Goal: Information Seeking & Learning: Learn about a topic

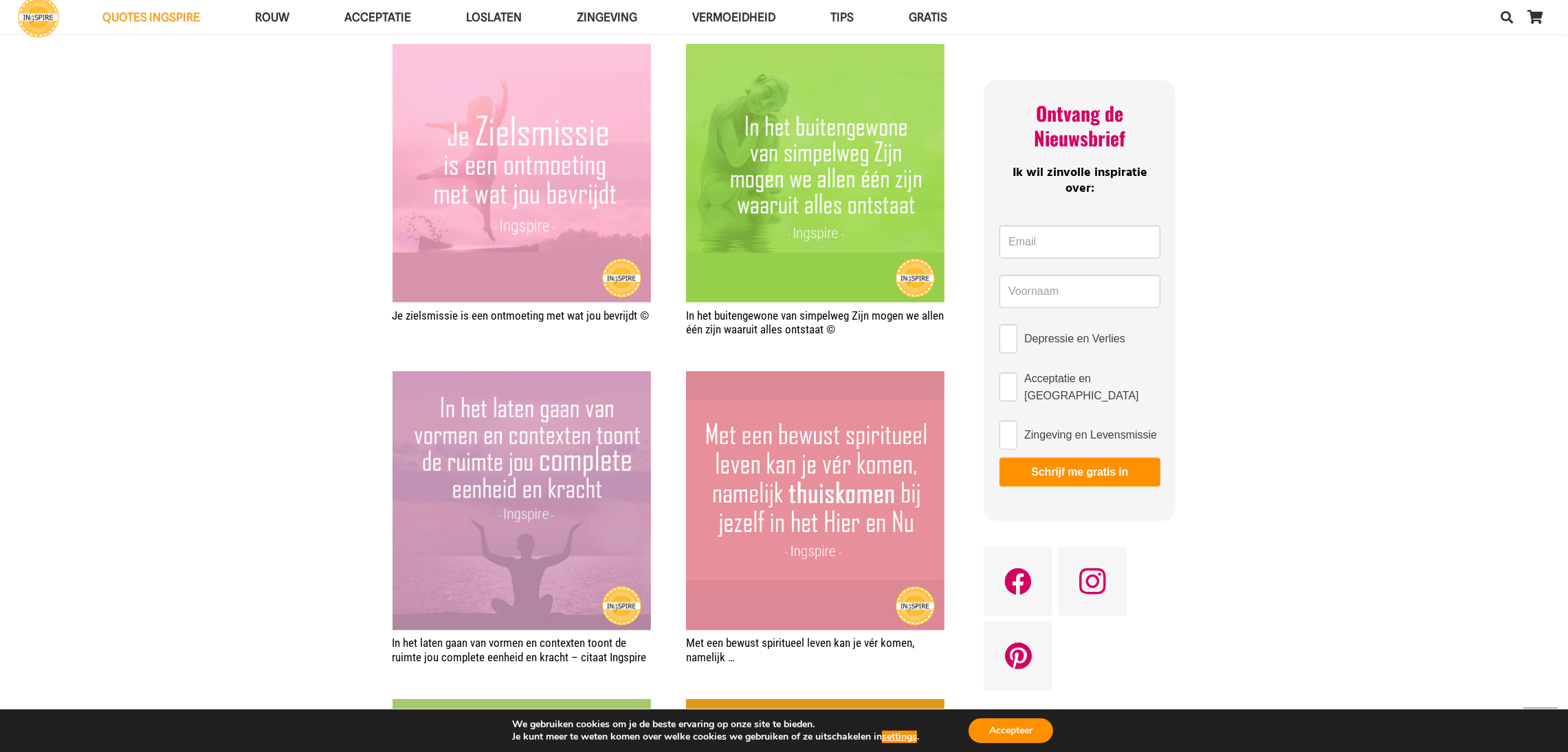
scroll to position [796, 0]
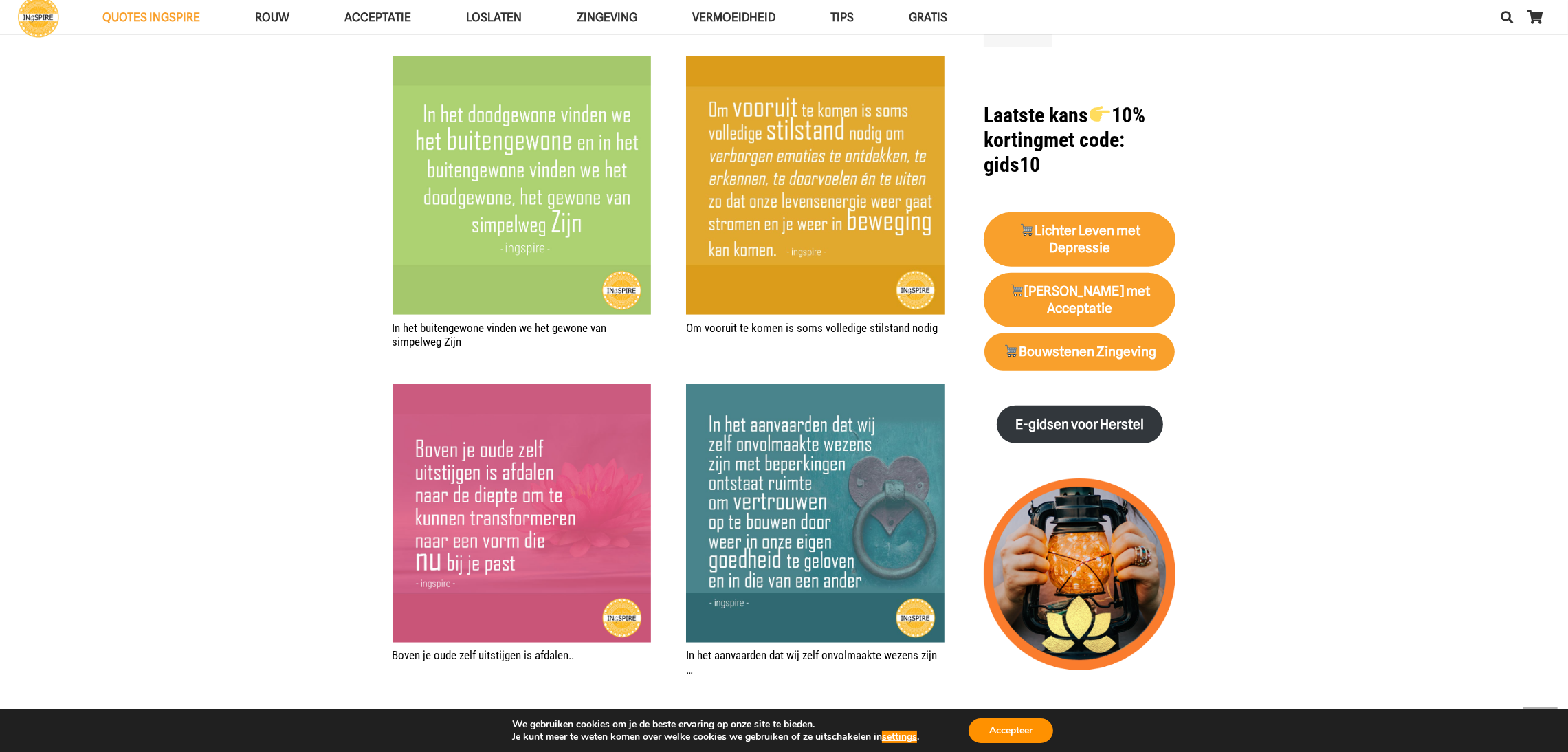
scroll to position [1449, 0]
click at [960, 429] on div "Je zielsmissie is een ontmoeting met wat jou bevrijdt © In het buitengewone van…" at bounding box center [784, 671] width 783 height 2583
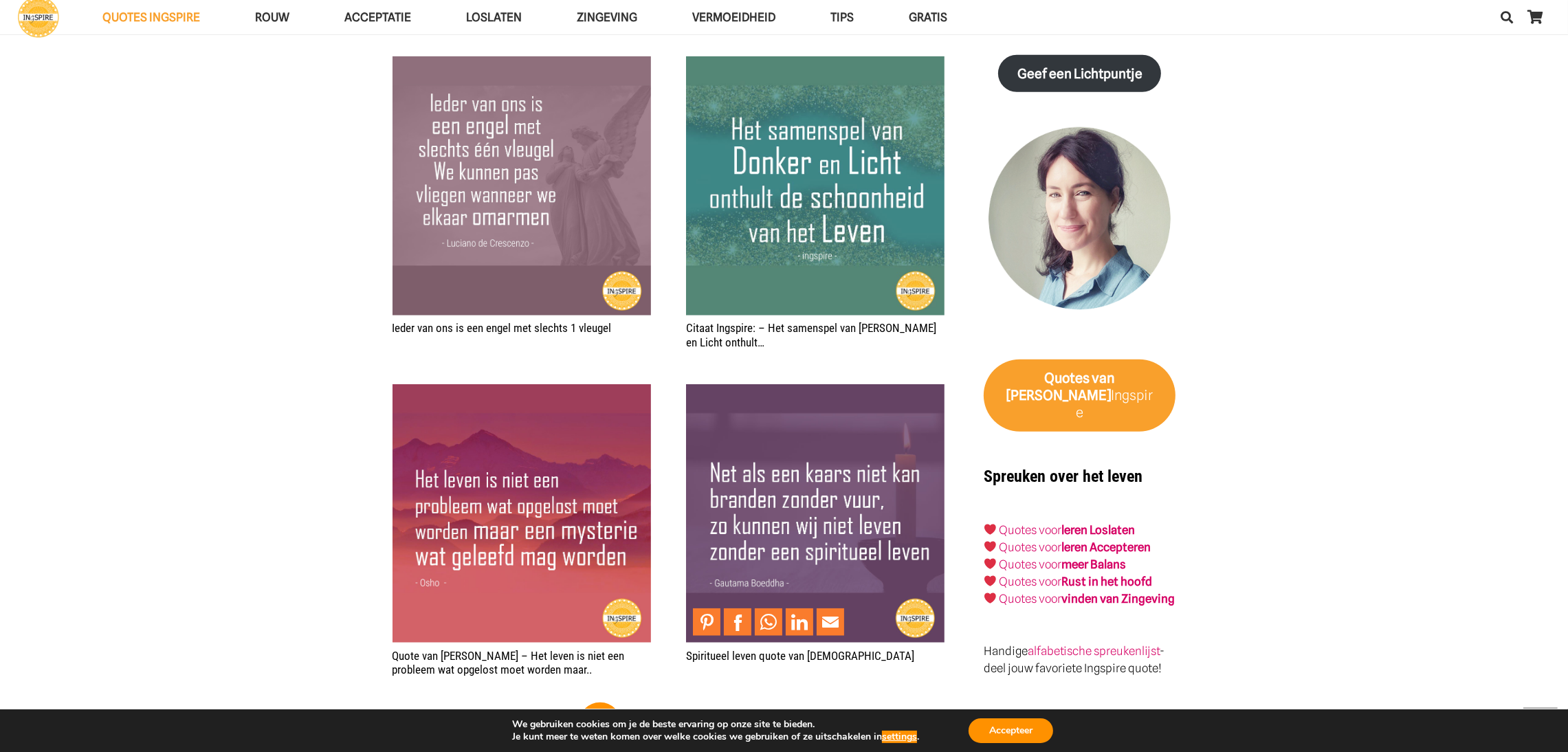
scroll to position [2101, 0]
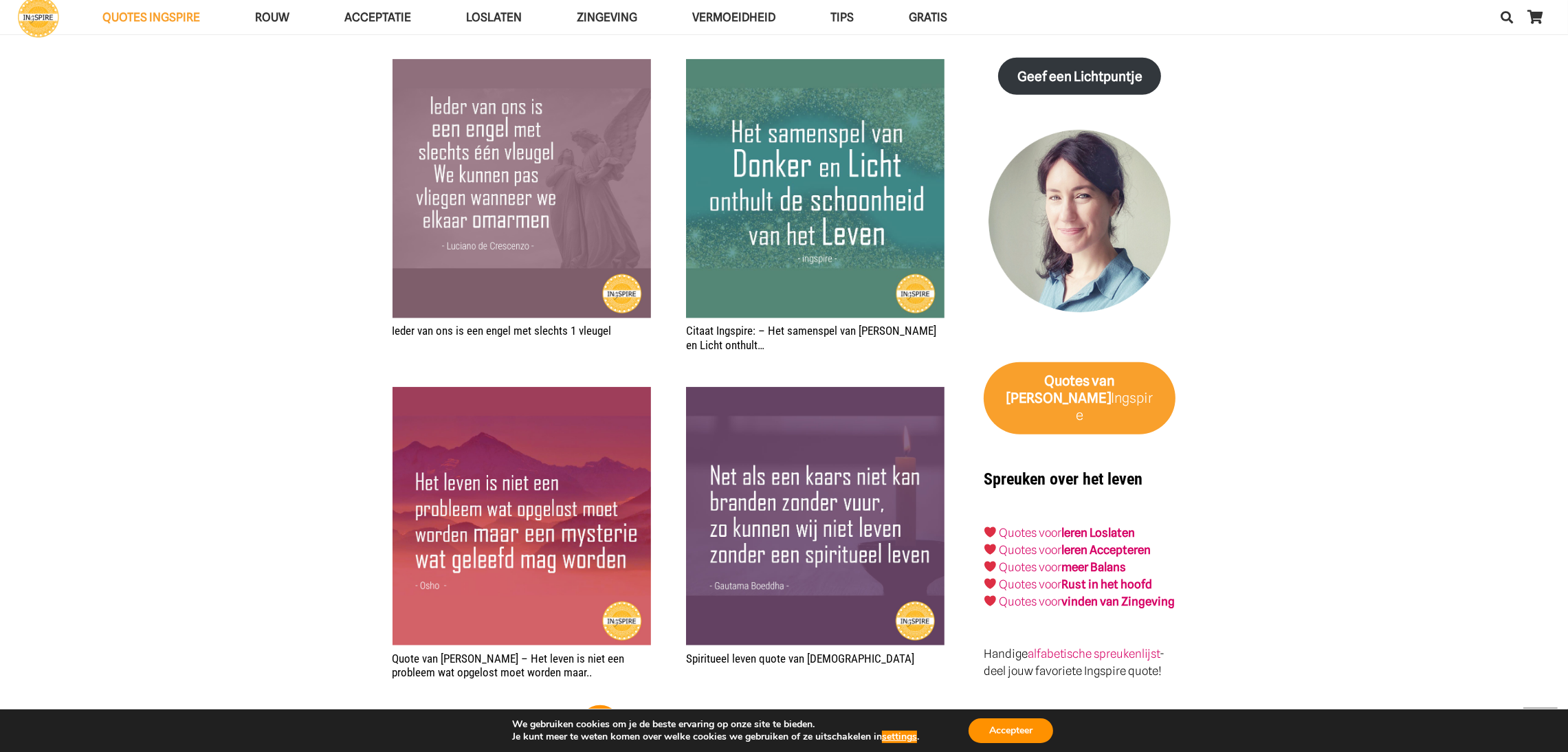
click at [959, 501] on div "Je zielsmissie is een ontmoeting met wat jou bevrijdt © In het buitengewone van…" at bounding box center [784, 19] width 783 height 2583
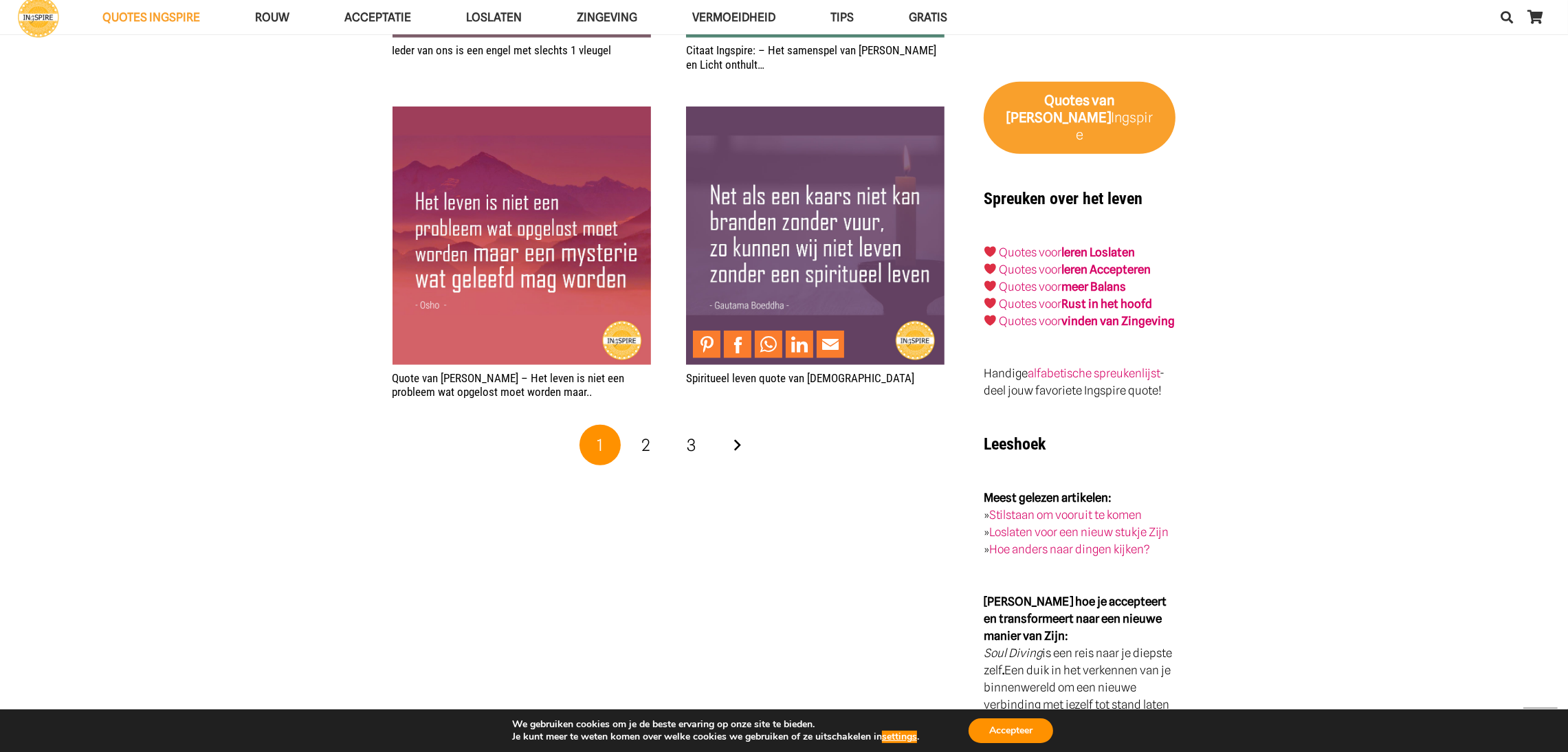
scroll to position [2383, 0]
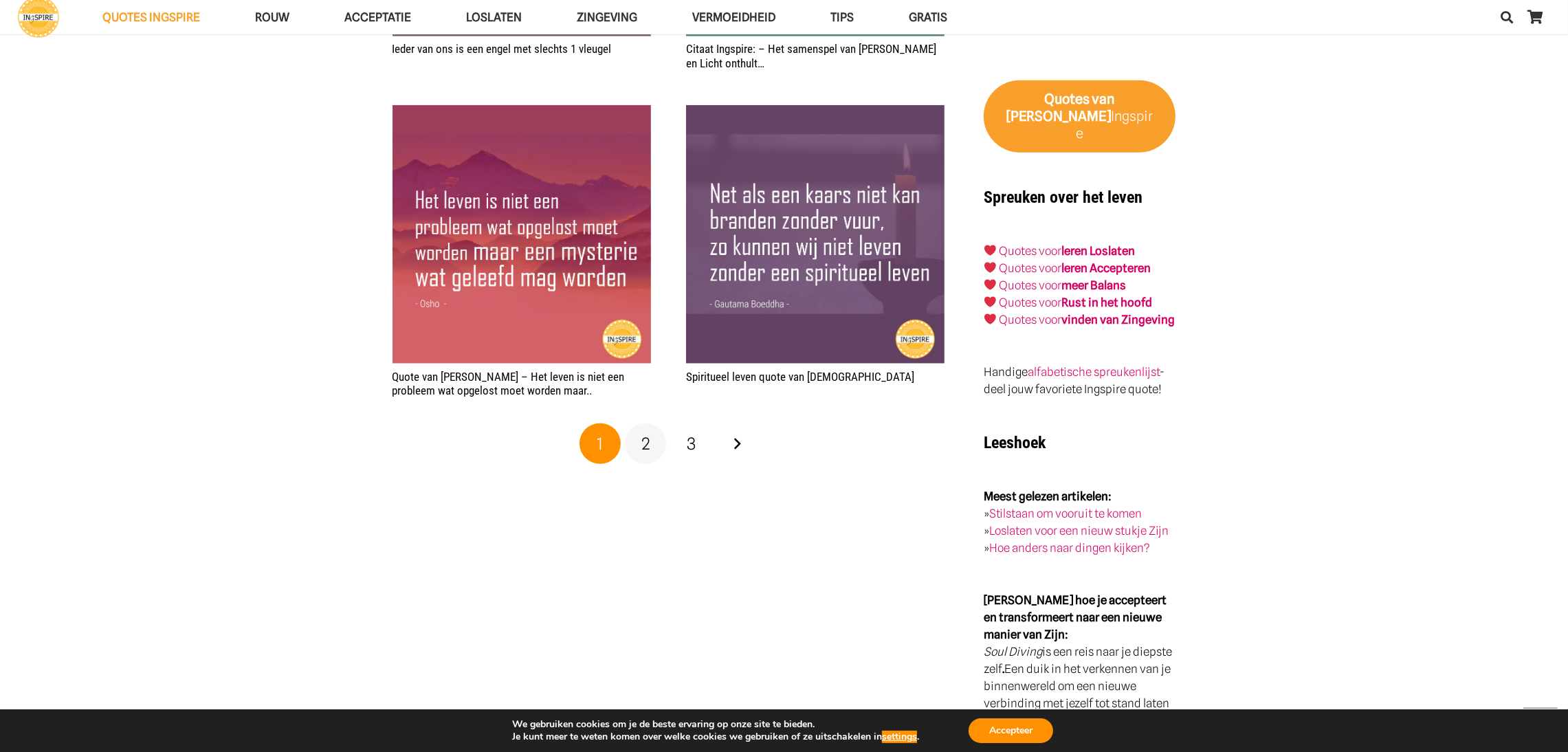
click at [645, 447] on span "2" at bounding box center [645, 444] width 9 height 20
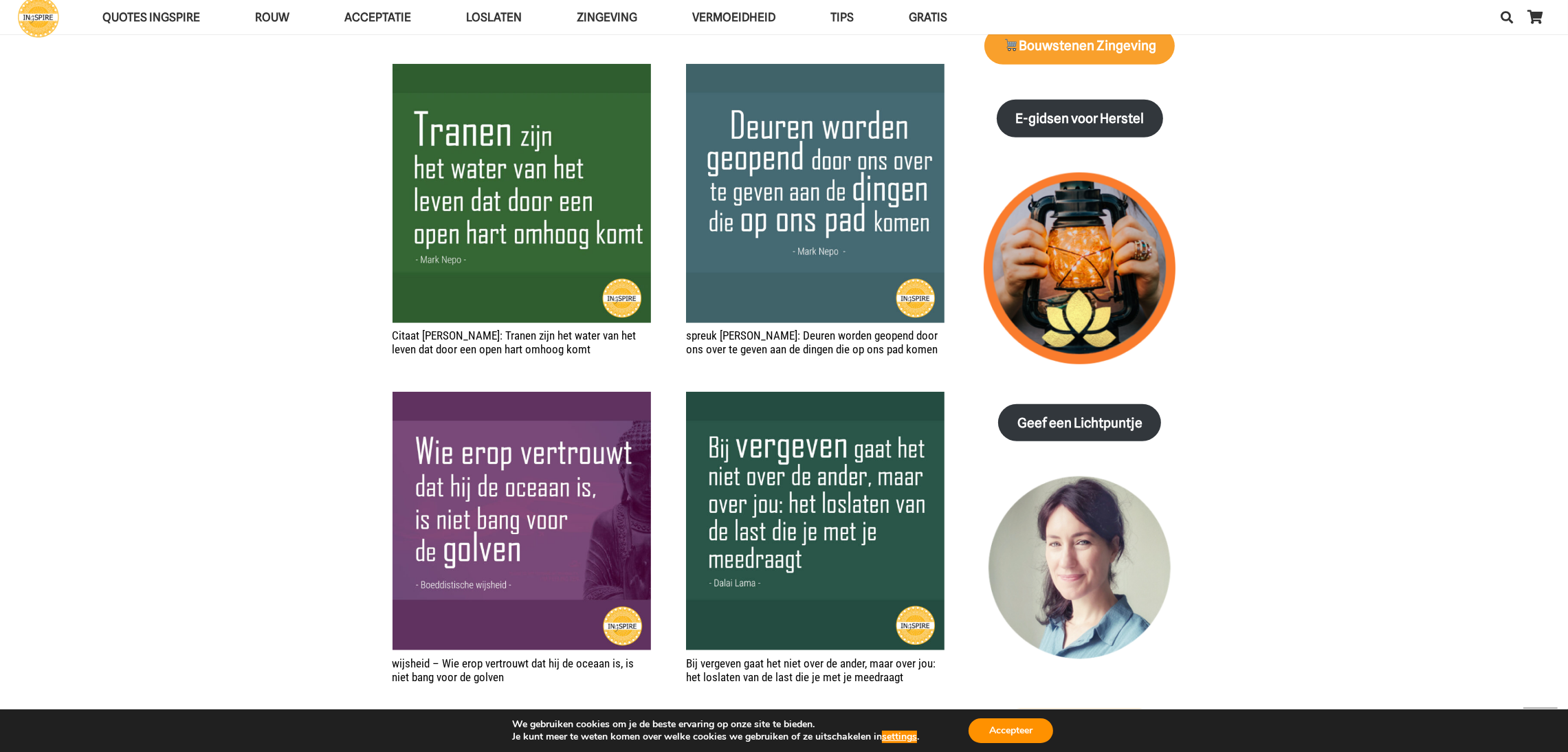
scroll to position [1760, 0]
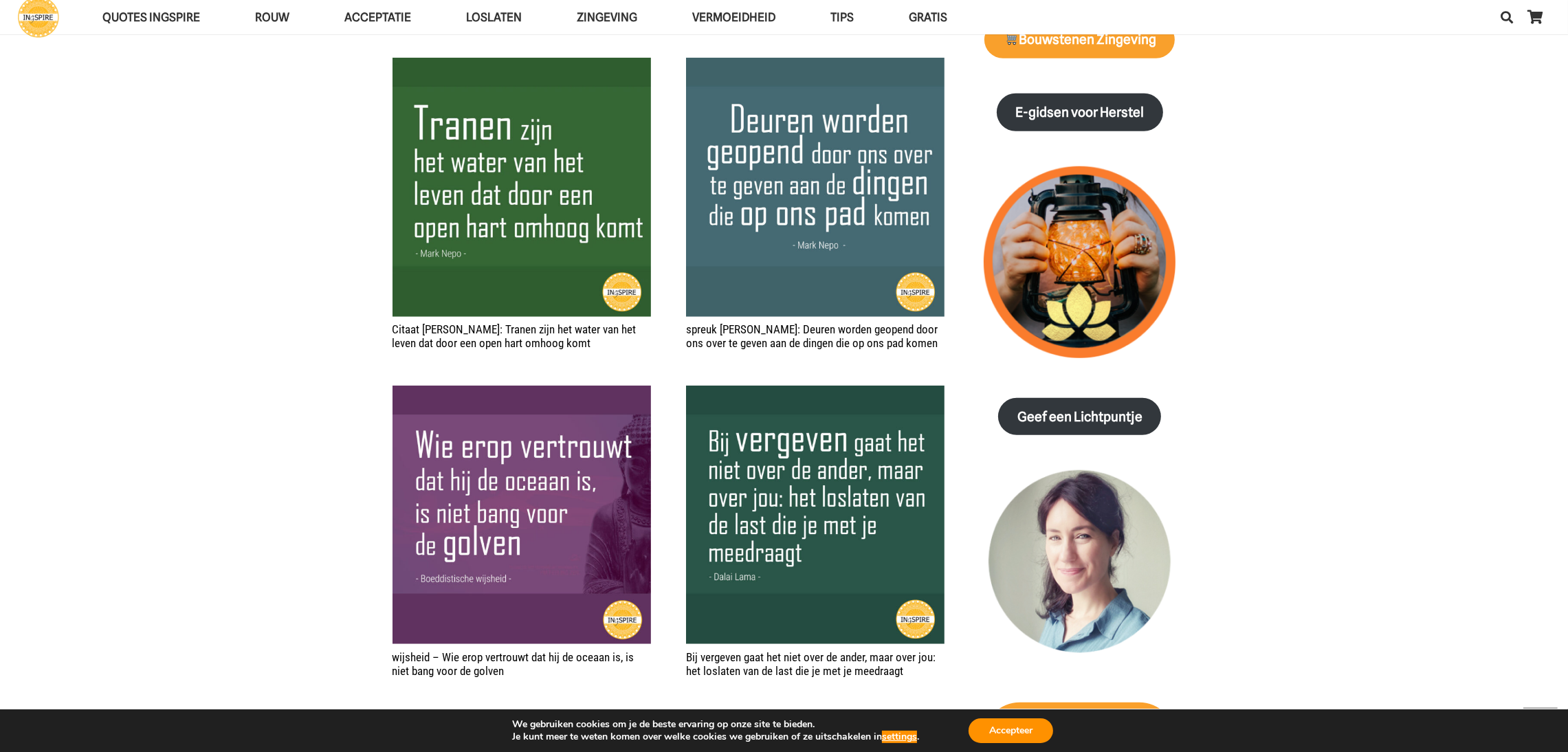
click at [947, 505] on div "Quote – Ware meditatie gaat over volledig aanwezig zijn met alles wat er is De …" at bounding box center [784, 359] width 783 height 2583
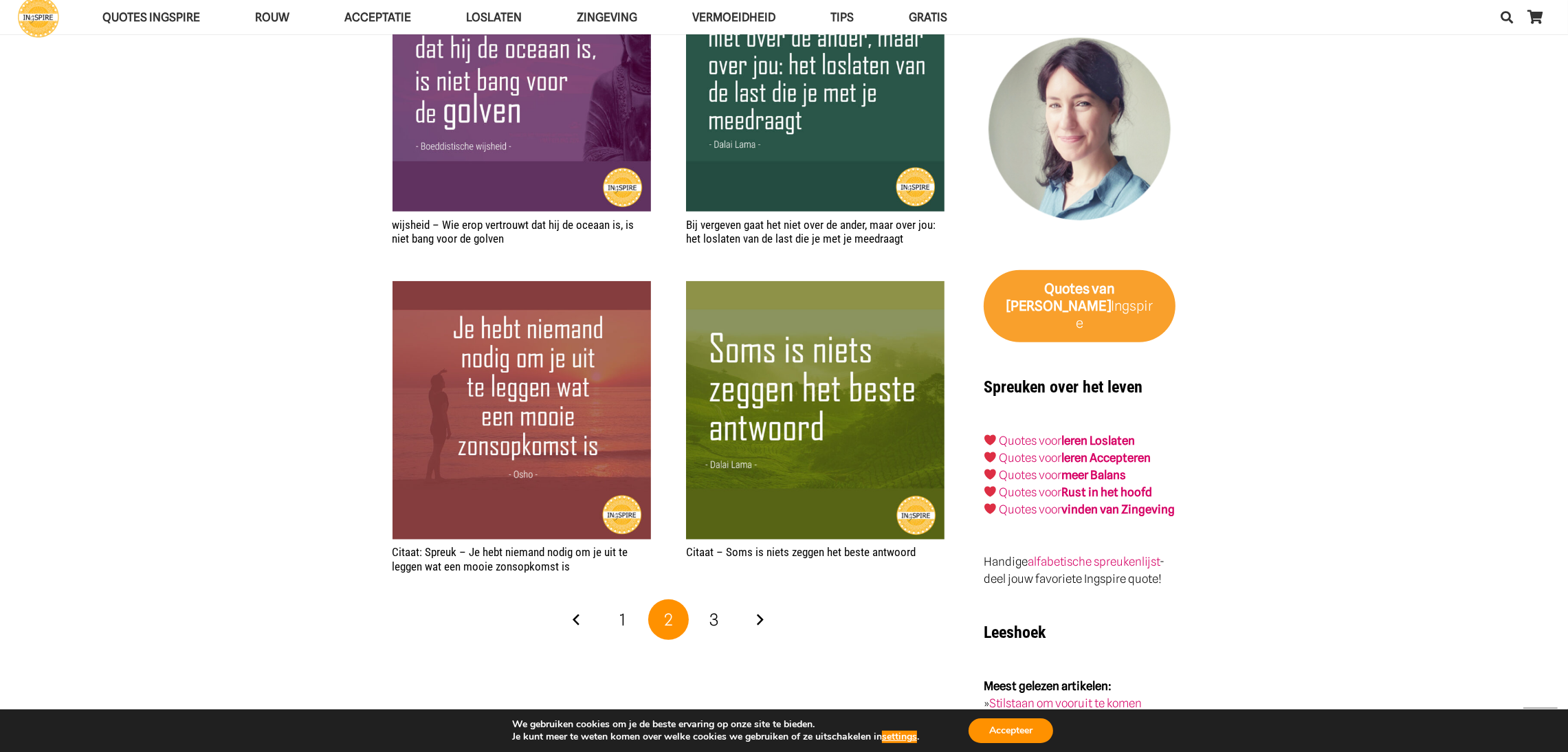
scroll to position [2194, 0]
click at [708, 619] on link "3" at bounding box center [714, 620] width 41 height 42
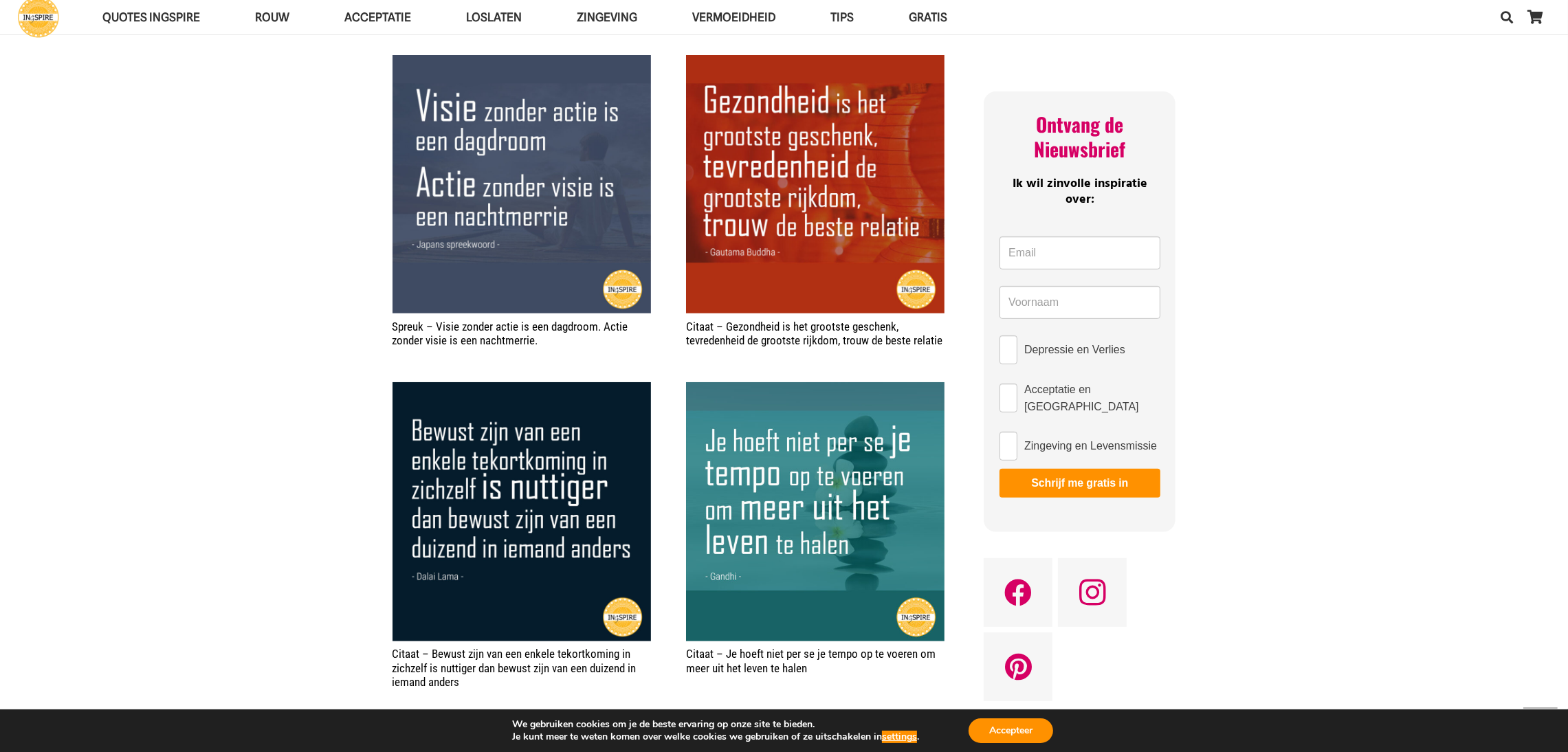
scroll to position [789, 0]
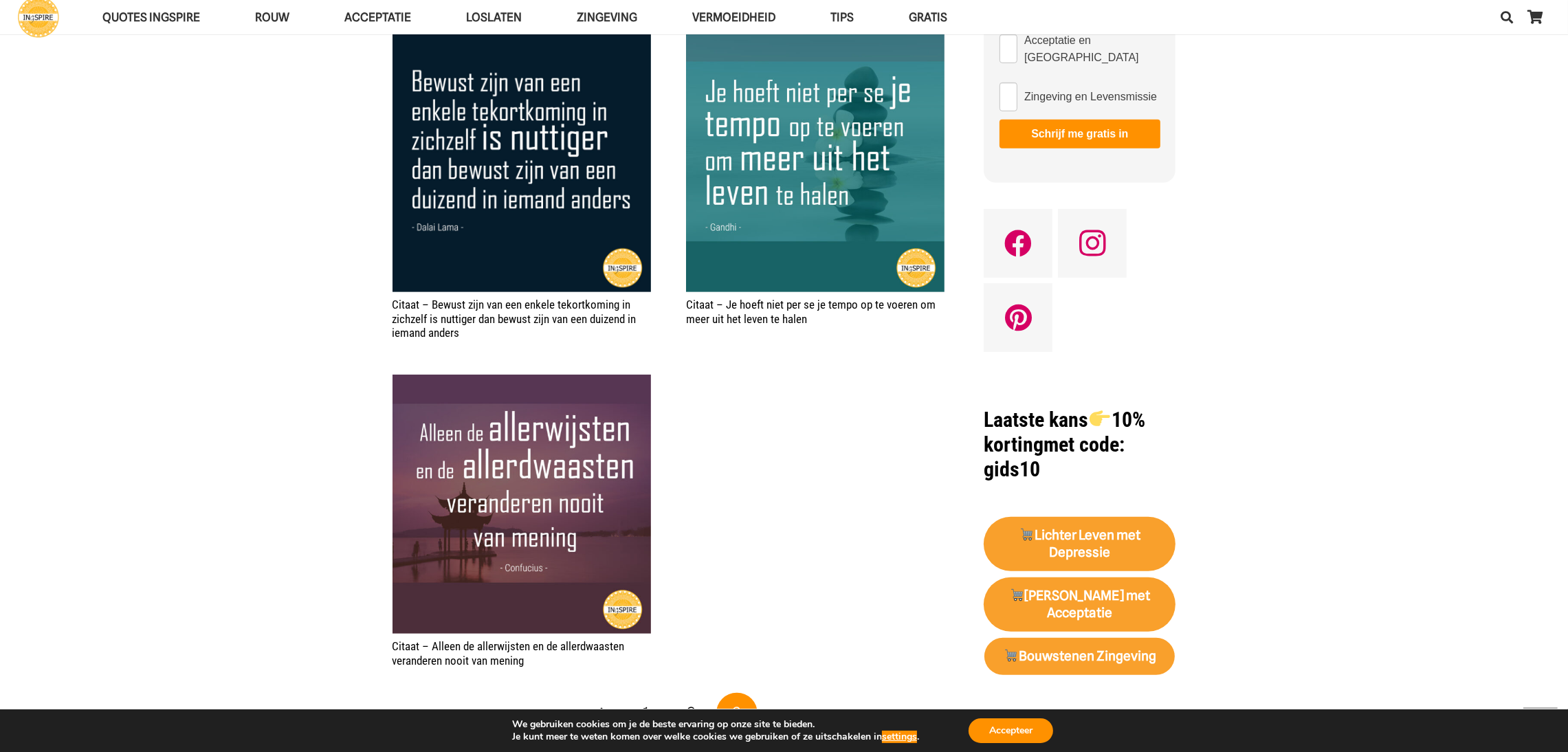
scroll to position [1145, 0]
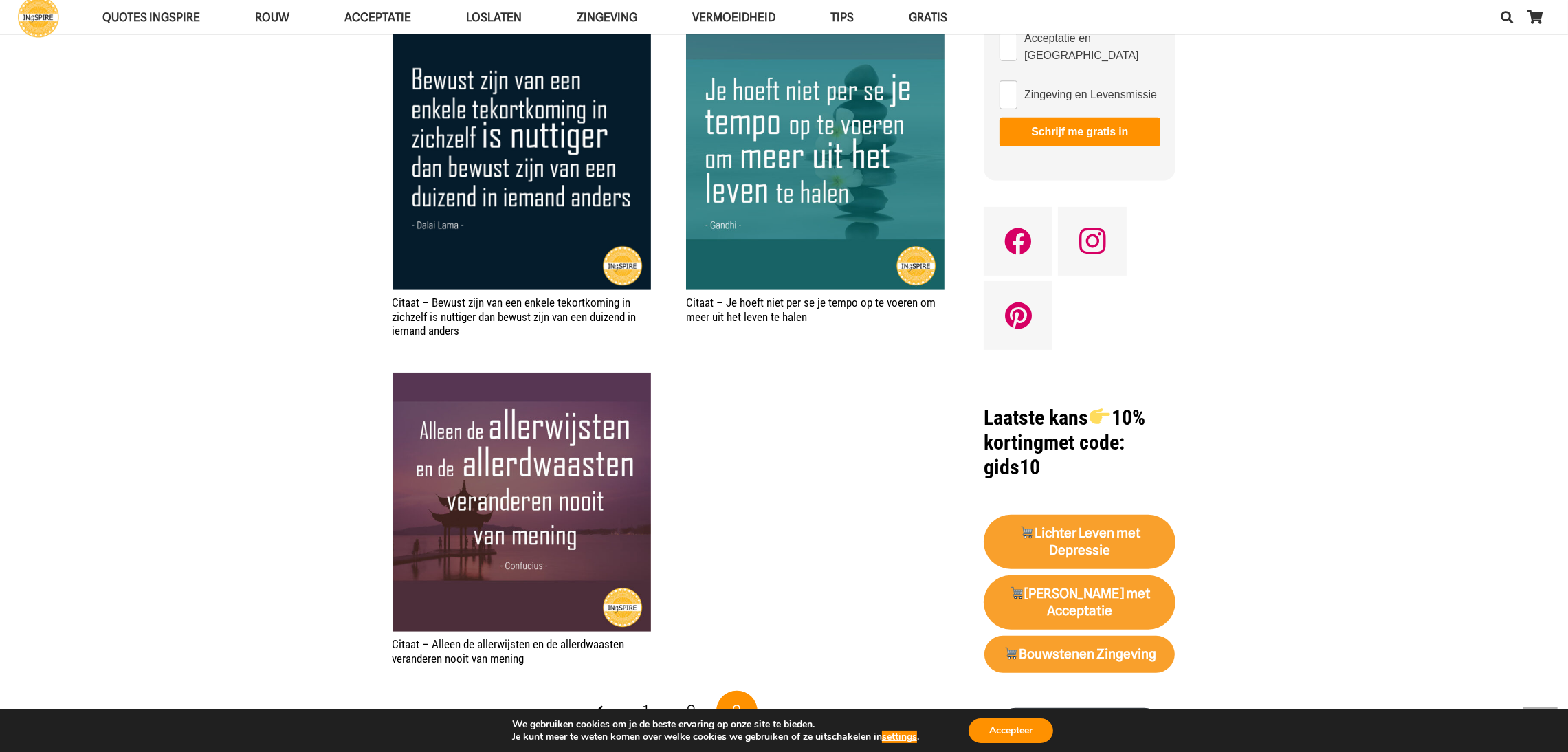
click at [910, 496] on div "Spreuk – Visie zonder actie is een dagdroom. Actie zonder visie is een nachtmer…" at bounding box center [669, 184] width 553 height 962
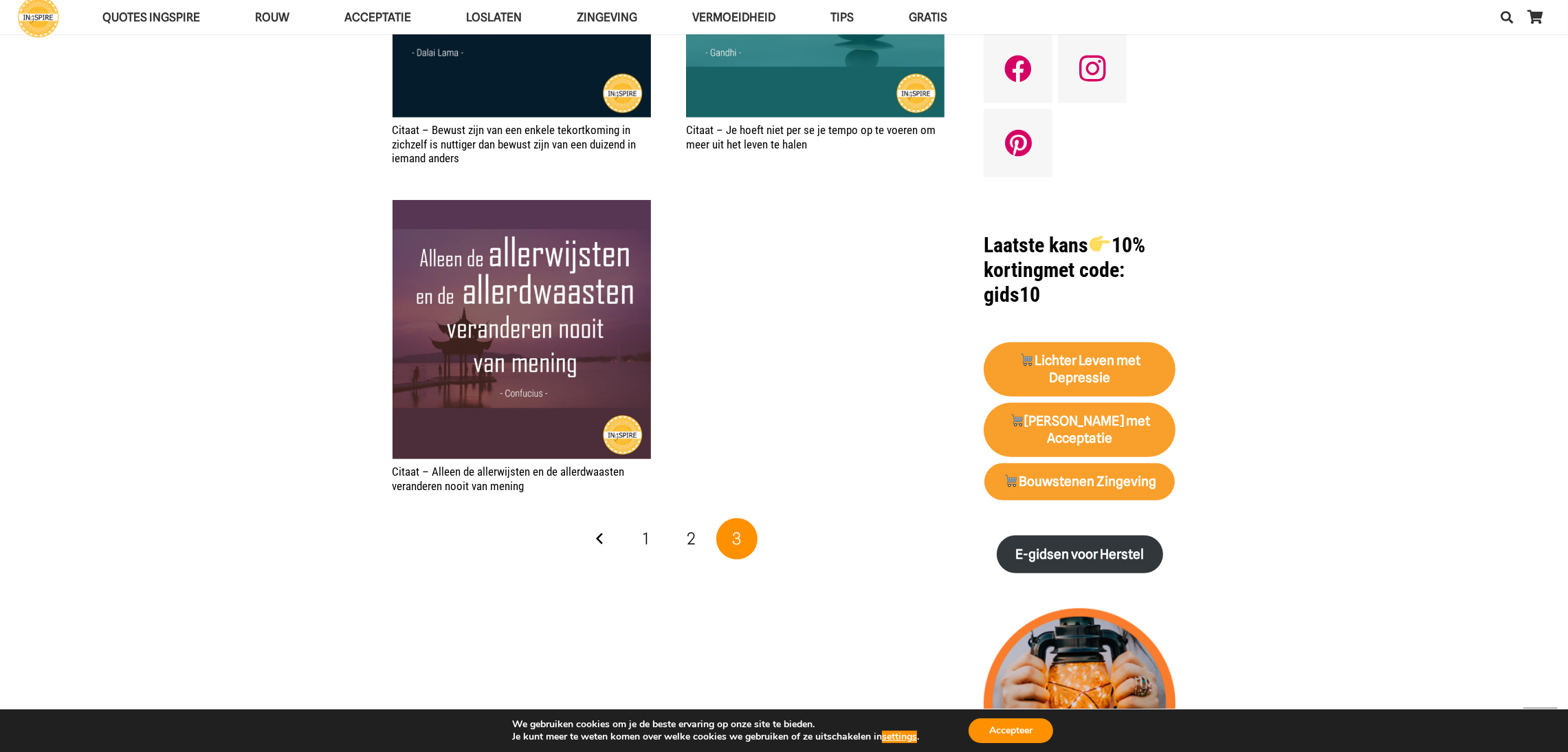
scroll to position [1319, 0]
click at [698, 532] on link "2" at bounding box center [692, 539] width 41 height 42
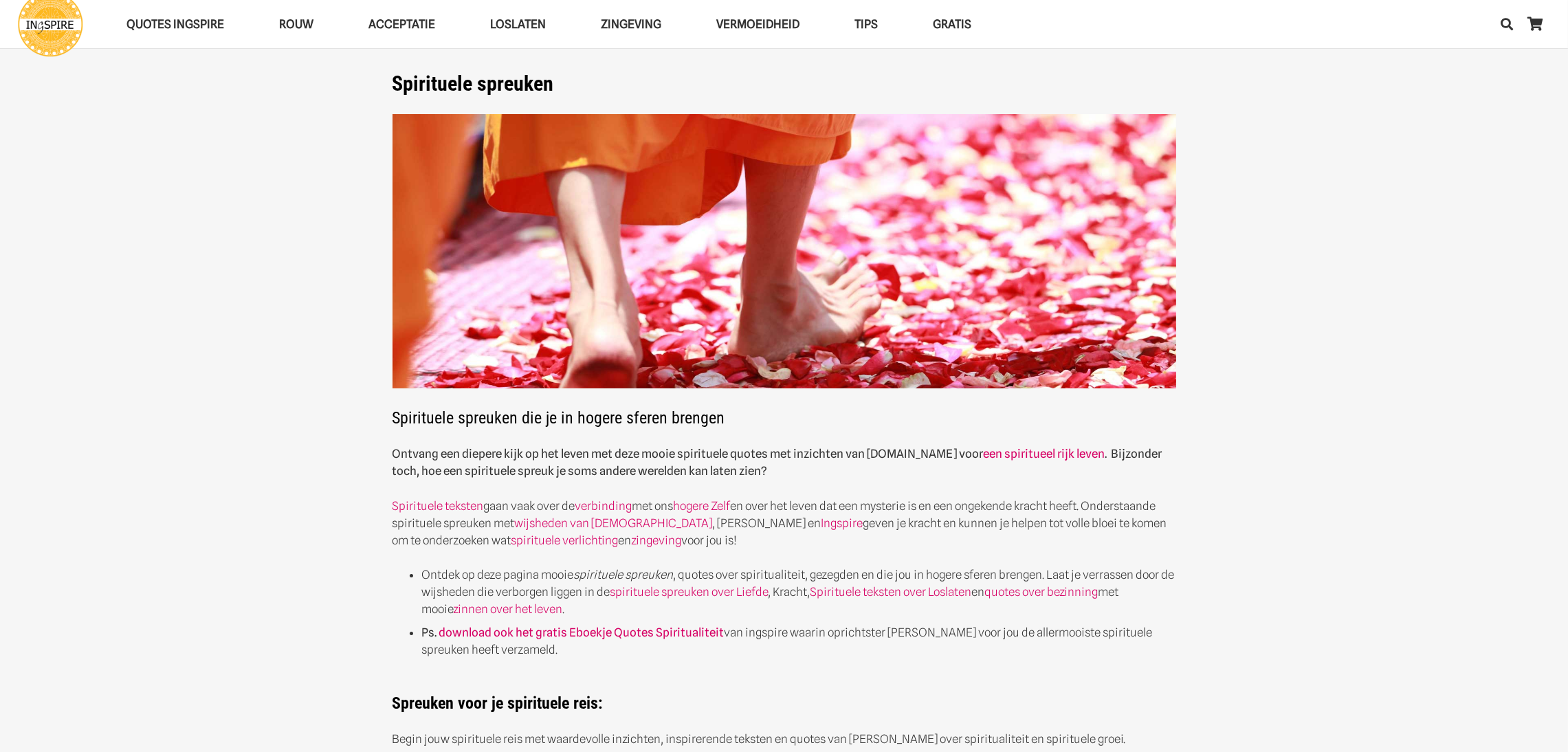
click at [686, 546] on p "Spirituele teksten gaan vaak over de verbinding met ons hogere Zelf en over het…" at bounding box center [784, 524] width 783 height 51
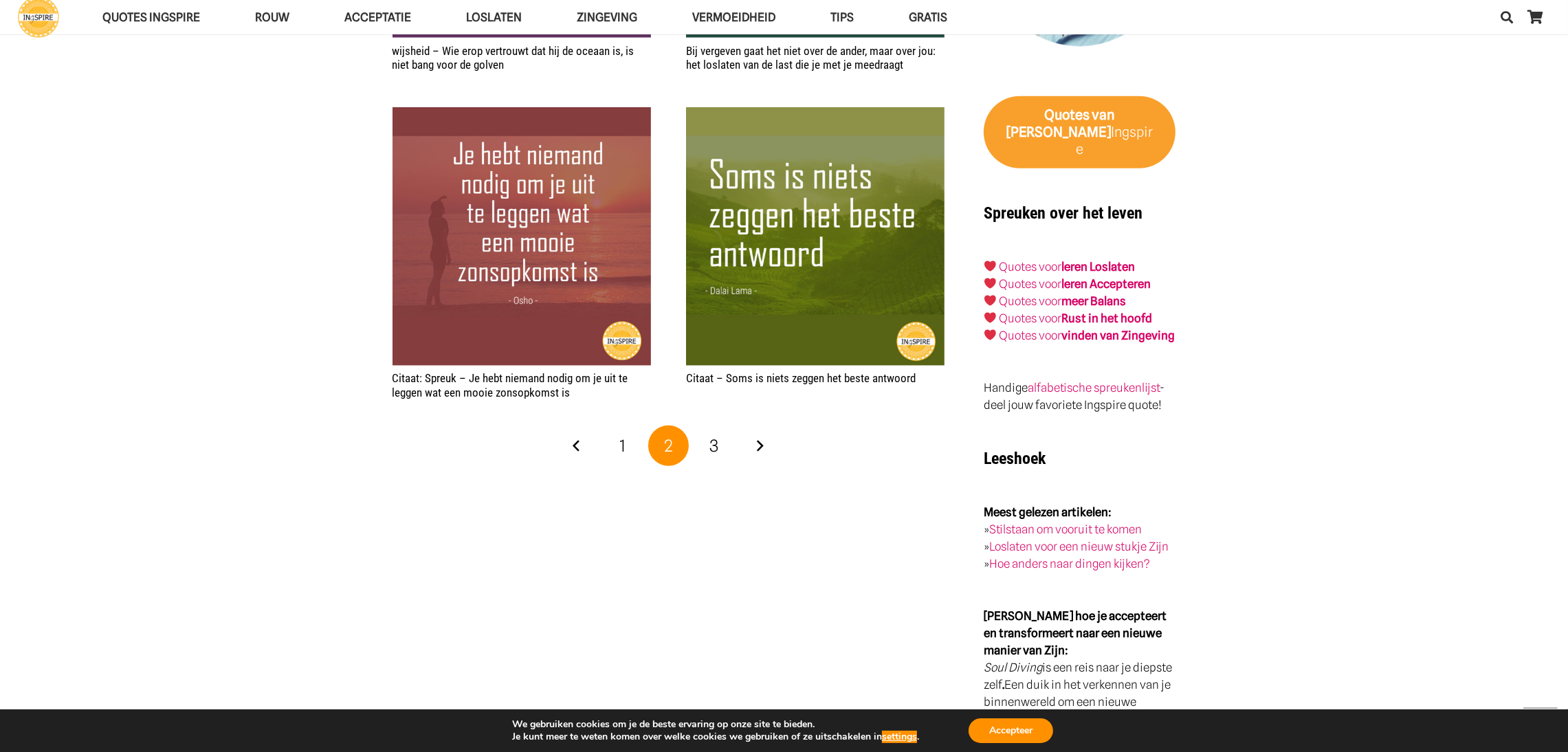
scroll to position [2371, 0]
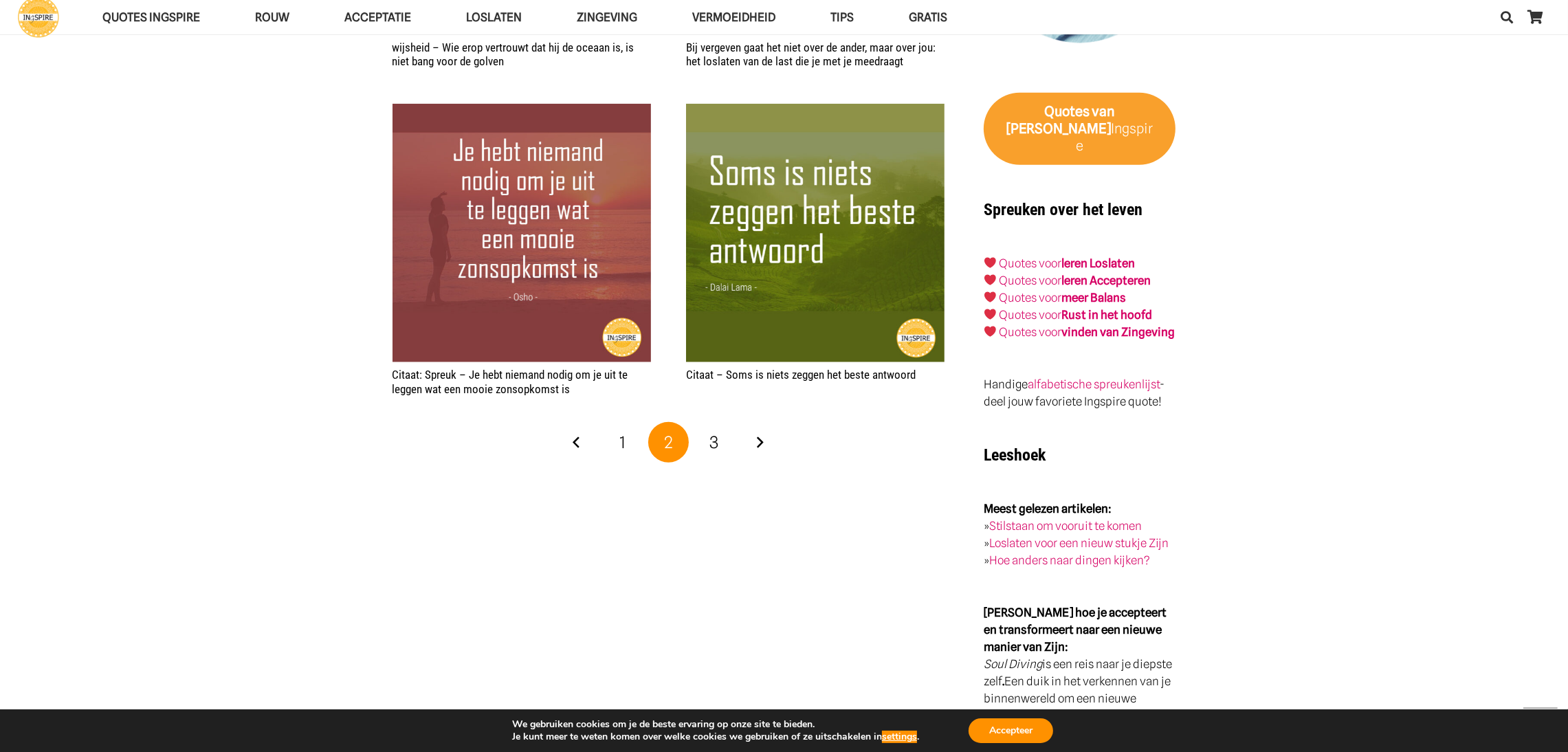
click at [615, 447] on link "1" at bounding box center [623, 443] width 41 height 42
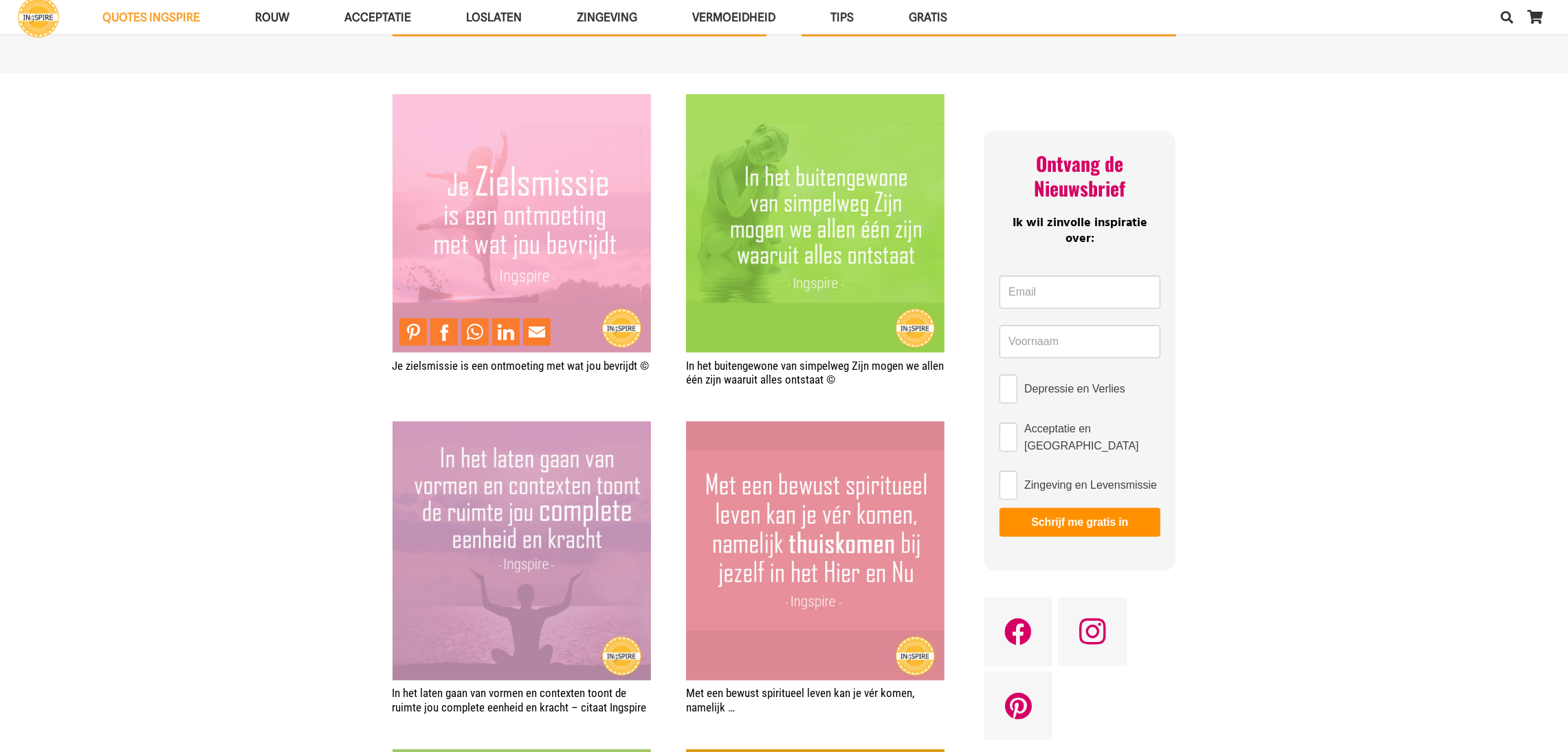
scroll to position [779, 0]
